Goal: Task Accomplishment & Management: Complete application form

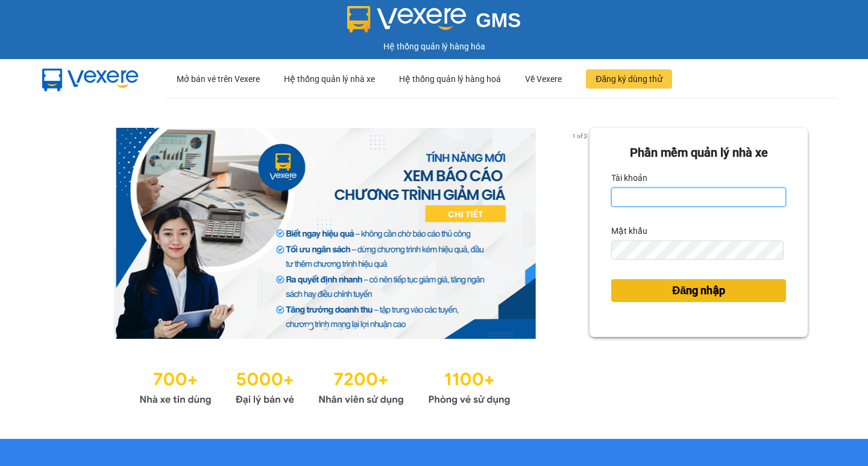
type input "hoangmaisg.kimma"
click at [692, 296] on span "Đăng nhập" at bounding box center [698, 290] width 53 height 17
type input "hoangmaisg.kimma"
click at [688, 285] on span "Đăng nhập" at bounding box center [698, 290] width 53 height 17
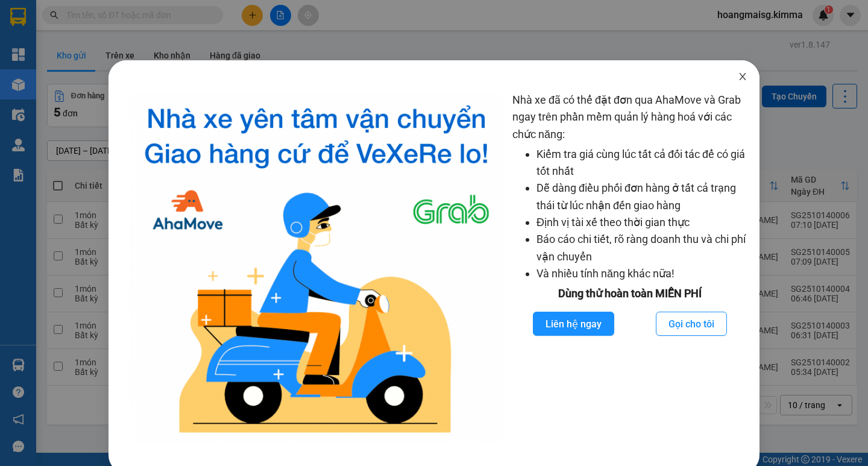
click at [739, 76] on icon "close" at bounding box center [742, 76] width 7 height 7
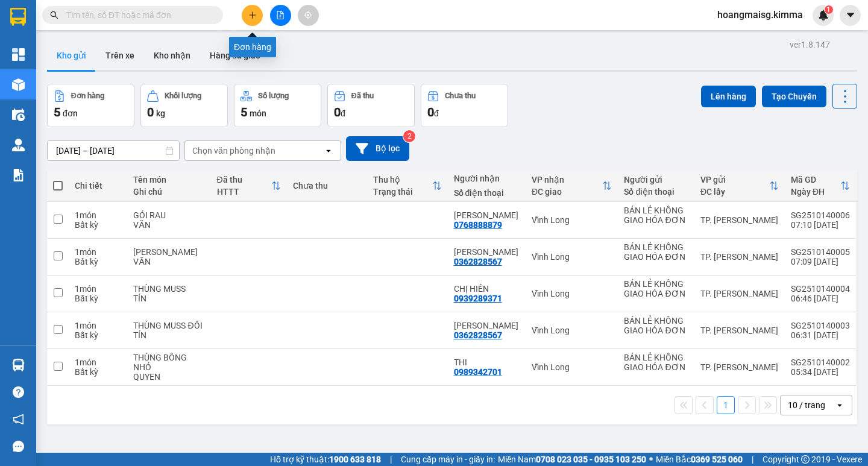
click at [250, 21] on button at bounding box center [252, 15] width 21 height 21
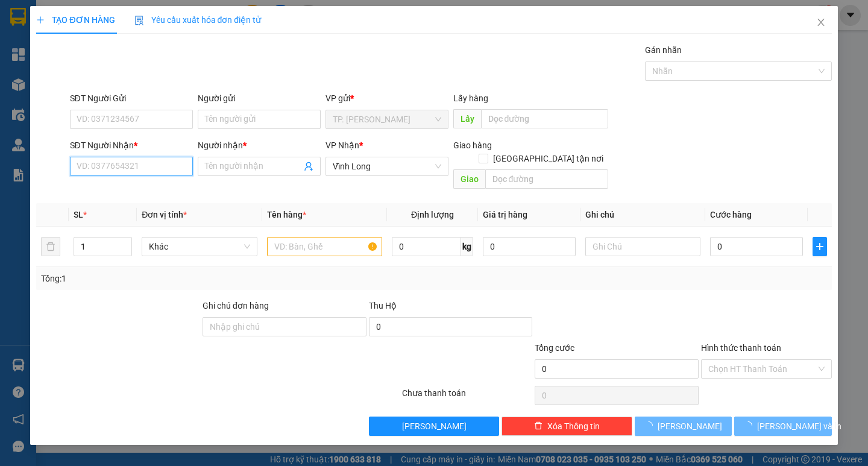
click at [146, 169] on input "SĐT Người Nhận *" at bounding box center [131, 166] width 123 height 19
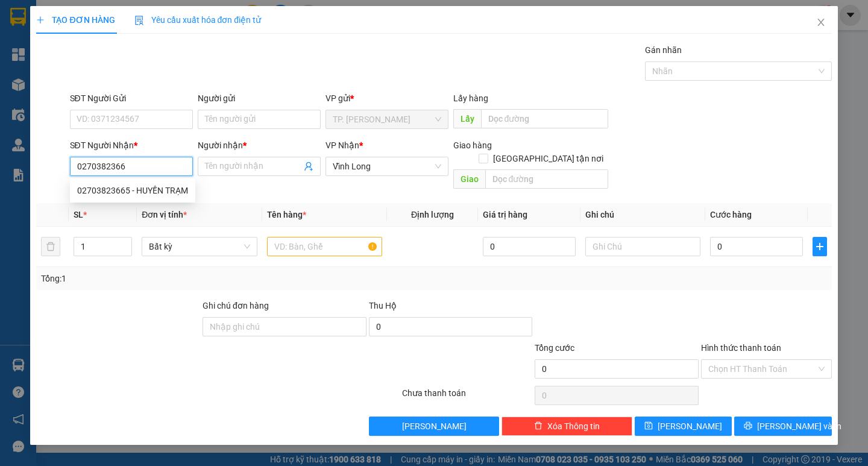
type input "02703823665"
drag, startPoint x: 144, startPoint y: 192, endPoint x: 147, endPoint y: 200, distance: 8.6
click at [146, 195] on div "02703823665 - HUYỀN TRẠM" at bounding box center [132, 190] width 111 height 13
type input "HUYỀN TRẠM"
type input "02703823665"
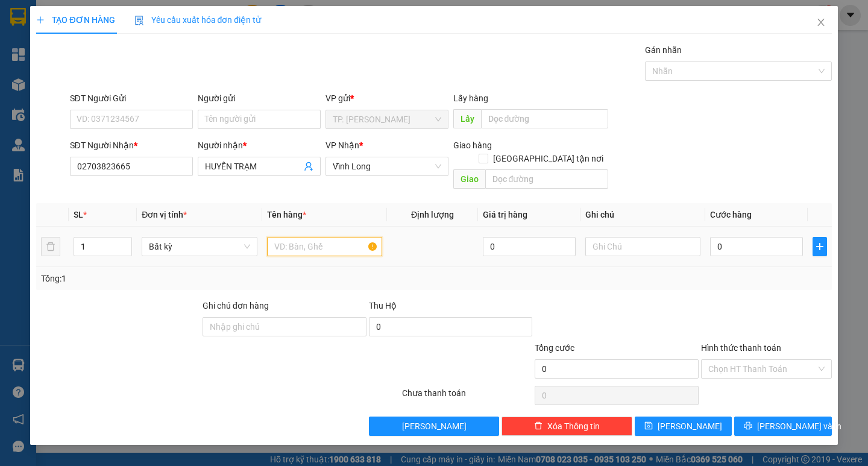
click at [327, 237] on input "text" at bounding box center [324, 246] width 115 height 19
drag, startPoint x: 327, startPoint y: 236, endPoint x: 87, endPoint y: 259, distance: 241.1
click at [87, 259] on div "SL * Đơn vị tính * Tên hàng * Định lượng Giá trị hàng Ghi chú Cước hàng 1 Bất k…" at bounding box center [433, 246] width 795 height 87
type input "XẤP"
click at [624, 237] on input "text" at bounding box center [643, 246] width 115 height 19
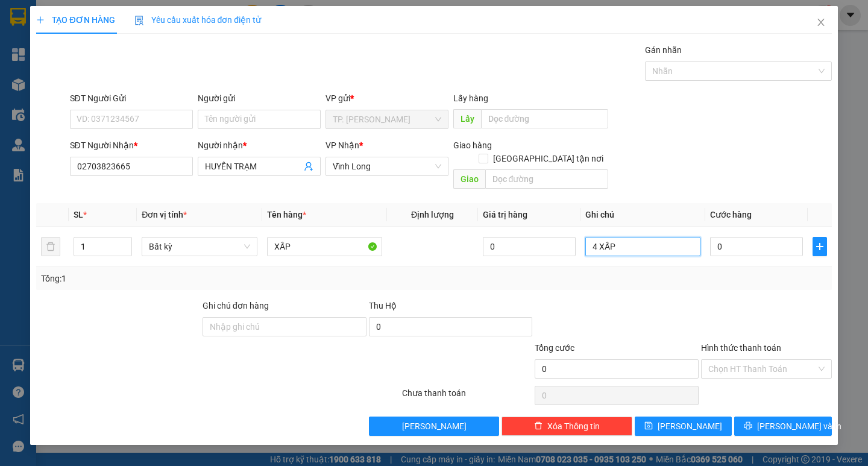
type input "4 XẤP"
type input "1"
type input "13"
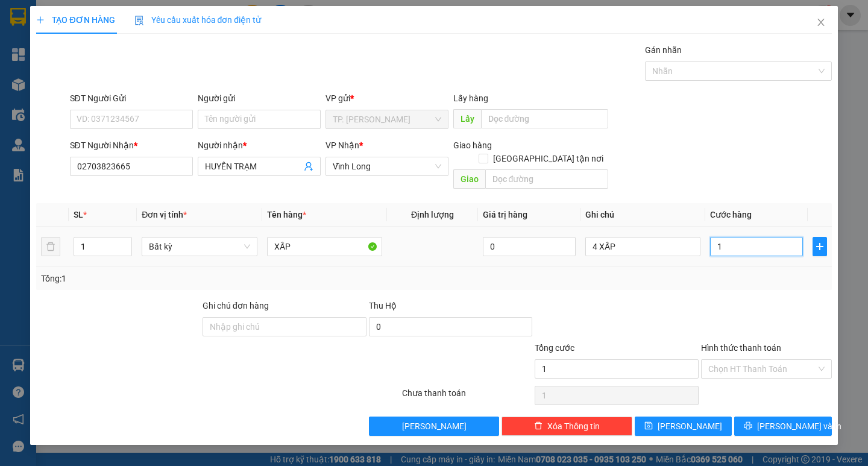
type input "13"
type input "130"
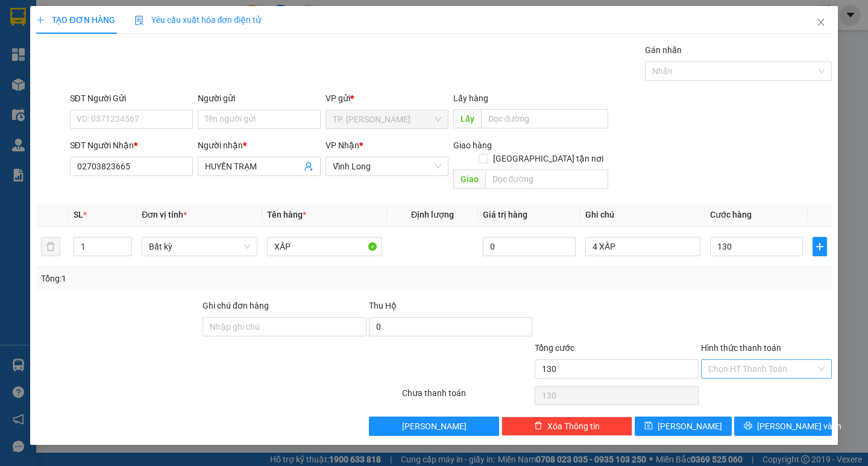
type input "130.000"
click at [742, 360] on input "Hình thức thanh toán" at bounding box center [763, 369] width 108 height 18
click at [738, 383] on div "Tại văn phòng" at bounding box center [767, 379] width 116 height 13
type input "0"
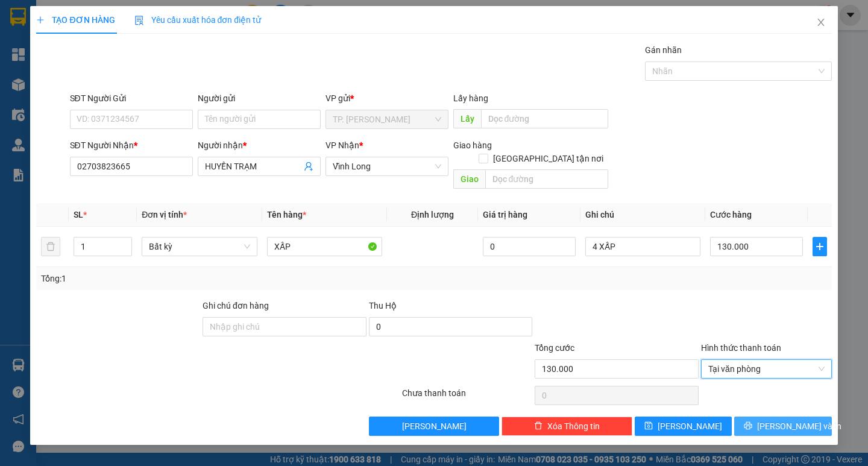
click at [765, 417] on button "Lưu và In" at bounding box center [783, 426] width 97 height 19
